Goal: Check status: Check status

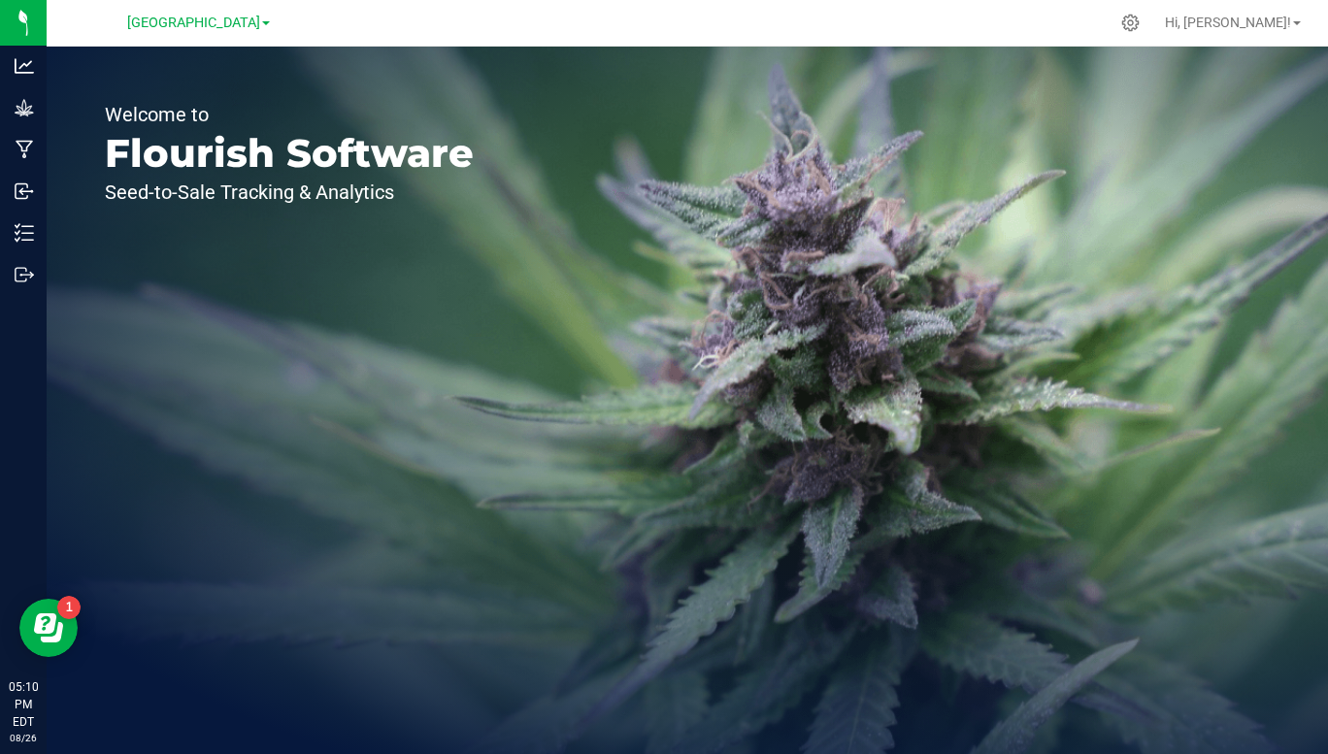
click at [249, 28] on span "[GEOGRAPHIC_DATA]" at bounding box center [193, 23] width 133 height 16
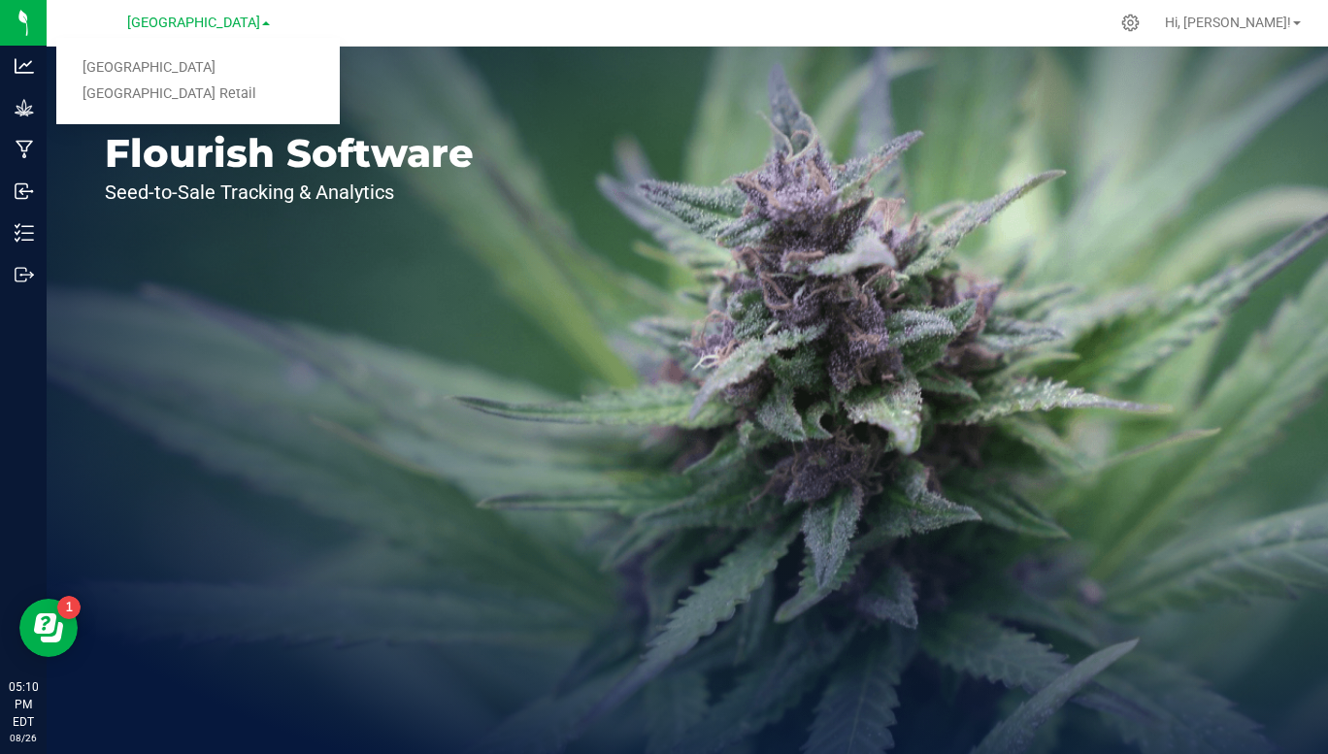
click at [204, 93] on link "[GEOGRAPHIC_DATA] Retail" at bounding box center [197, 95] width 283 height 26
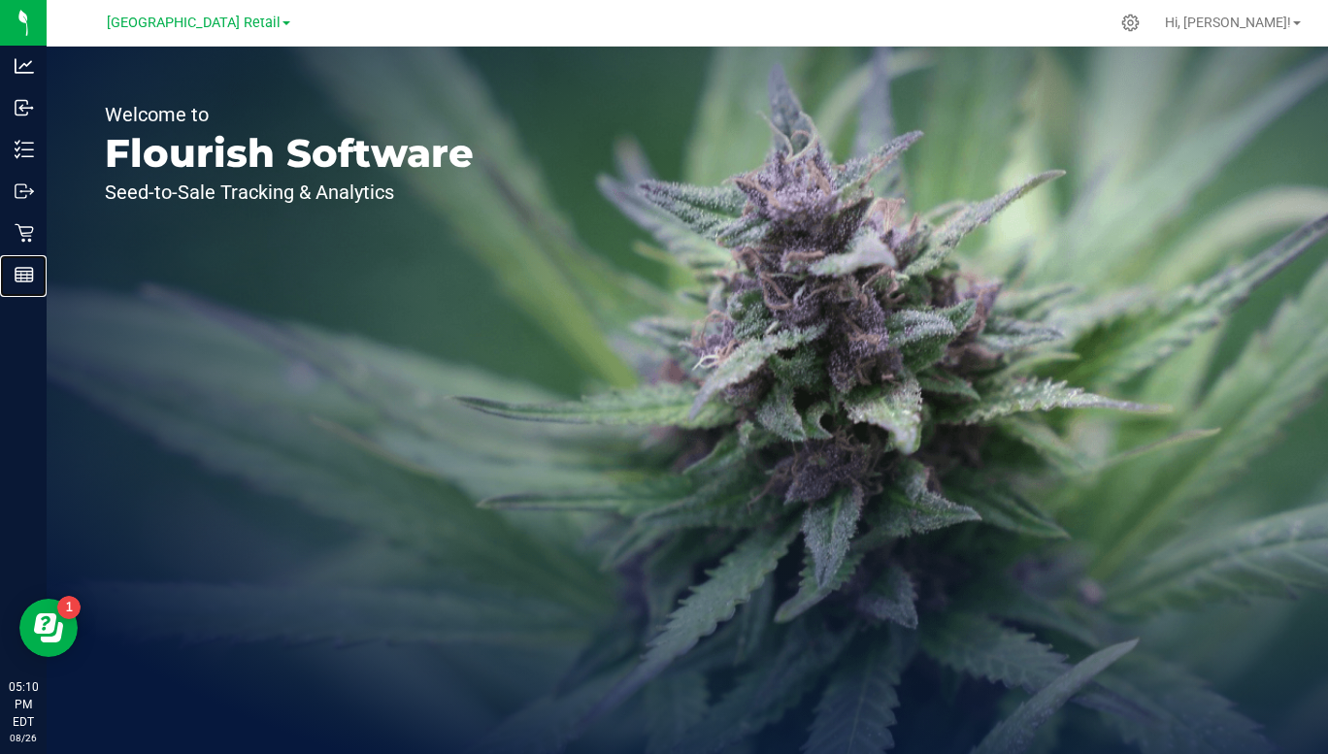
click at [29, 291] on div "Reports" at bounding box center [26, 274] width 41 height 39
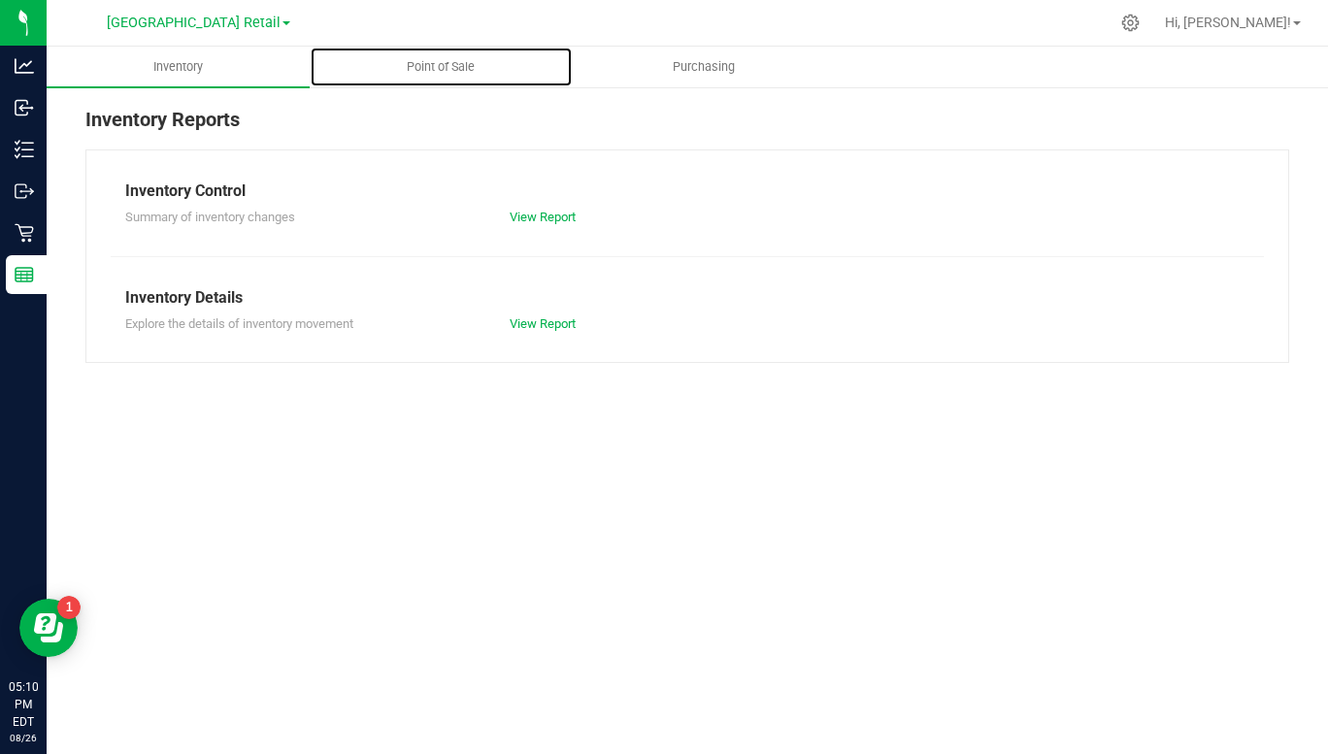
click at [453, 64] on span "Point of Sale" at bounding box center [440, 66] width 120 height 17
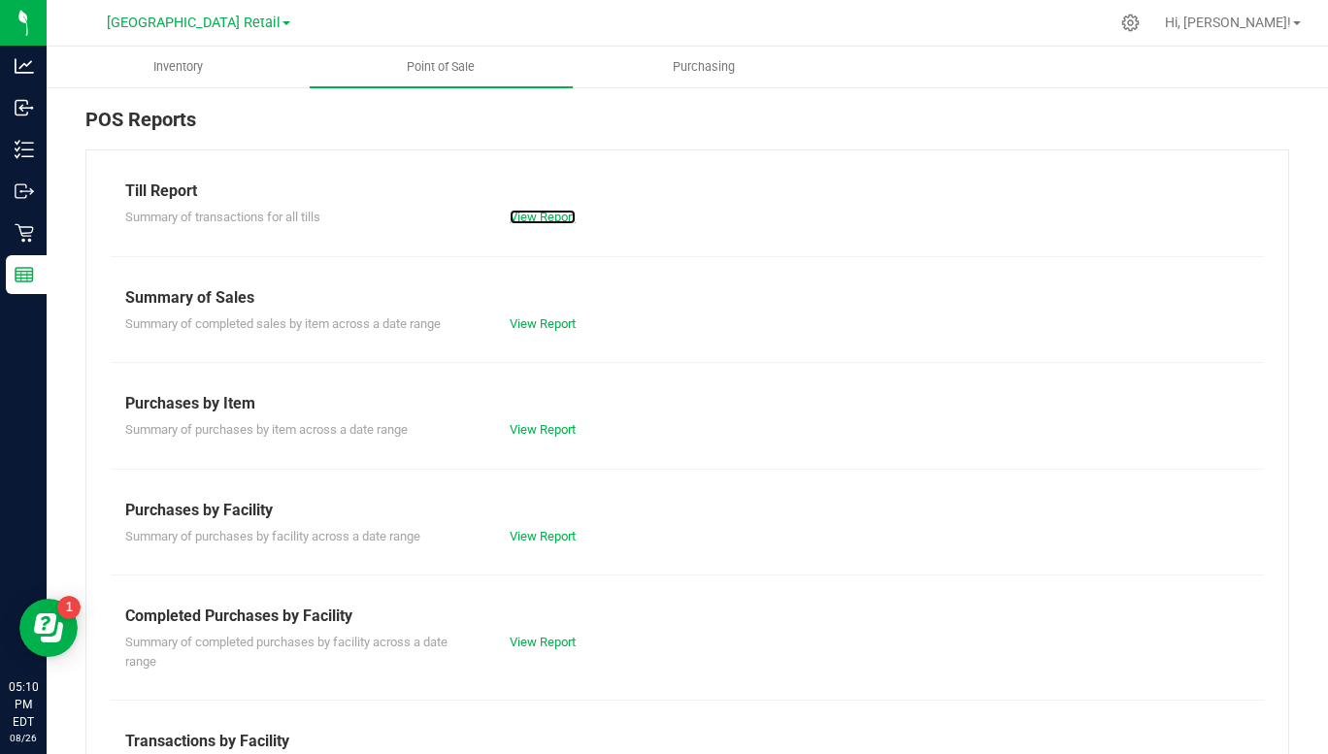
click at [539, 216] on link "View Report" at bounding box center [542, 217] width 66 height 15
